Goal: Task Accomplishment & Management: Manage account settings

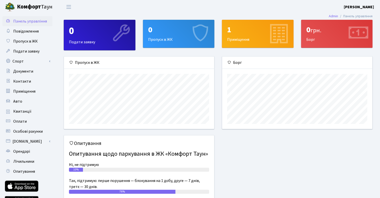
scroll to position [72, 150]
click at [32, 39] on span "Пропуск в ЖК" at bounding box center [25, 42] width 25 height 6
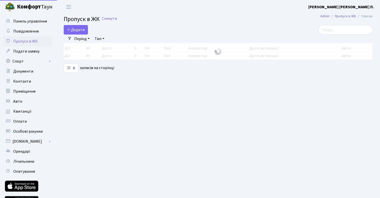
select select "25"
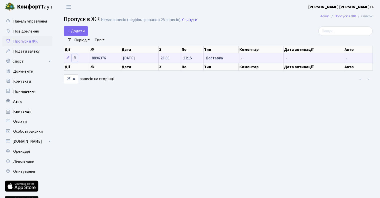
click at [75, 58] on icon at bounding box center [75, 58] width 4 height 4
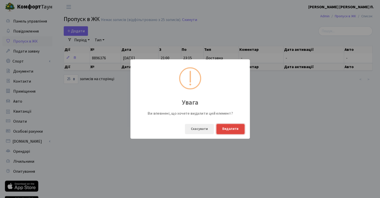
click at [232, 132] on button "Видалити" at bounding box center [231, 129] width 28 height 10
